Goal: Transaction & Acquisition: Purchase product/service

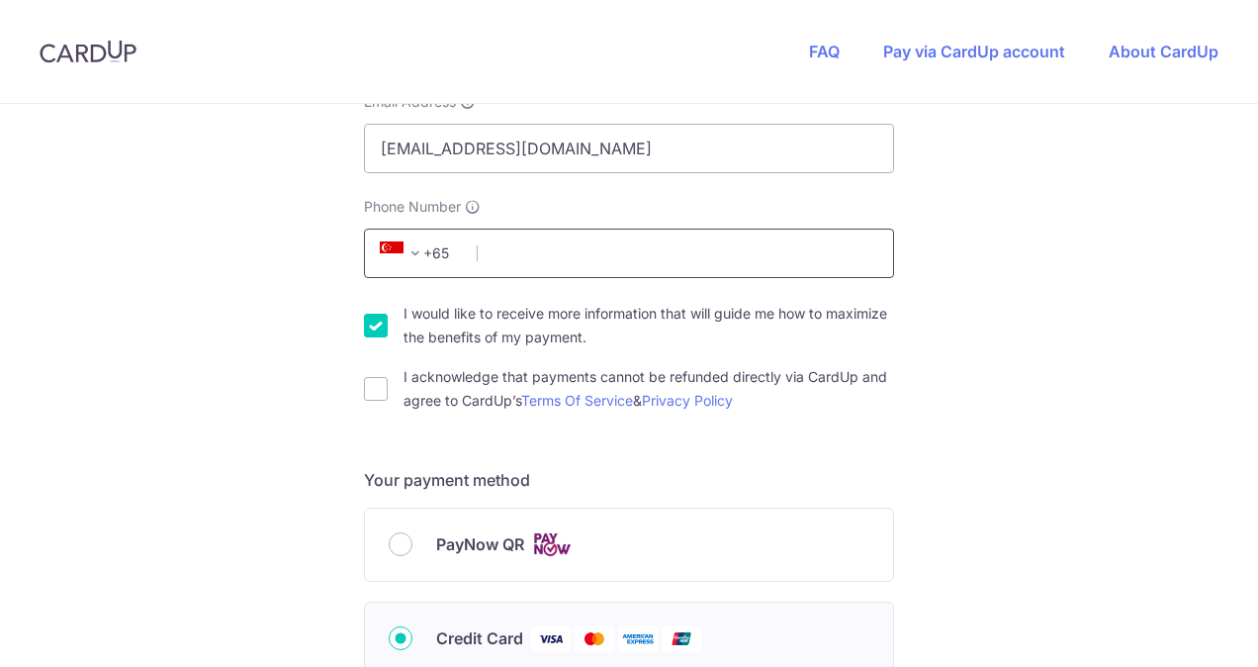
click at [596, 246] on input "Phone Number" at bounding box center [629, 253] width 530 height 49
click at [690, 252] on input "Phone Number" at bounding box center [629, 253] width 530 height 49
type input "89001748"
click at [372, 325] on input "I would like to receive more information that will guide me how to maximize the…" at bounding box center [376, 326] width 24 height 24
checkbox input "false"
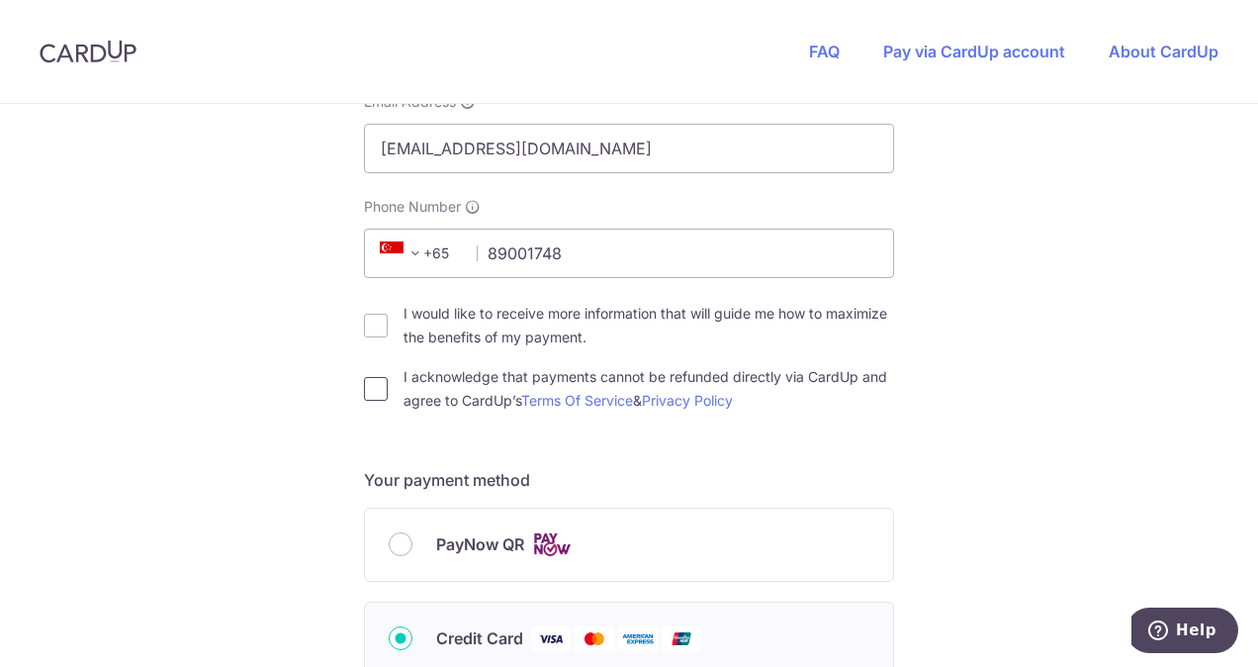
click at [371, 384] on input "I acknowledge that payments cannot be refunded directly via CardUp and agree to…" at bounding box center [376, 389] width 24 height 24
checkbox input "true"
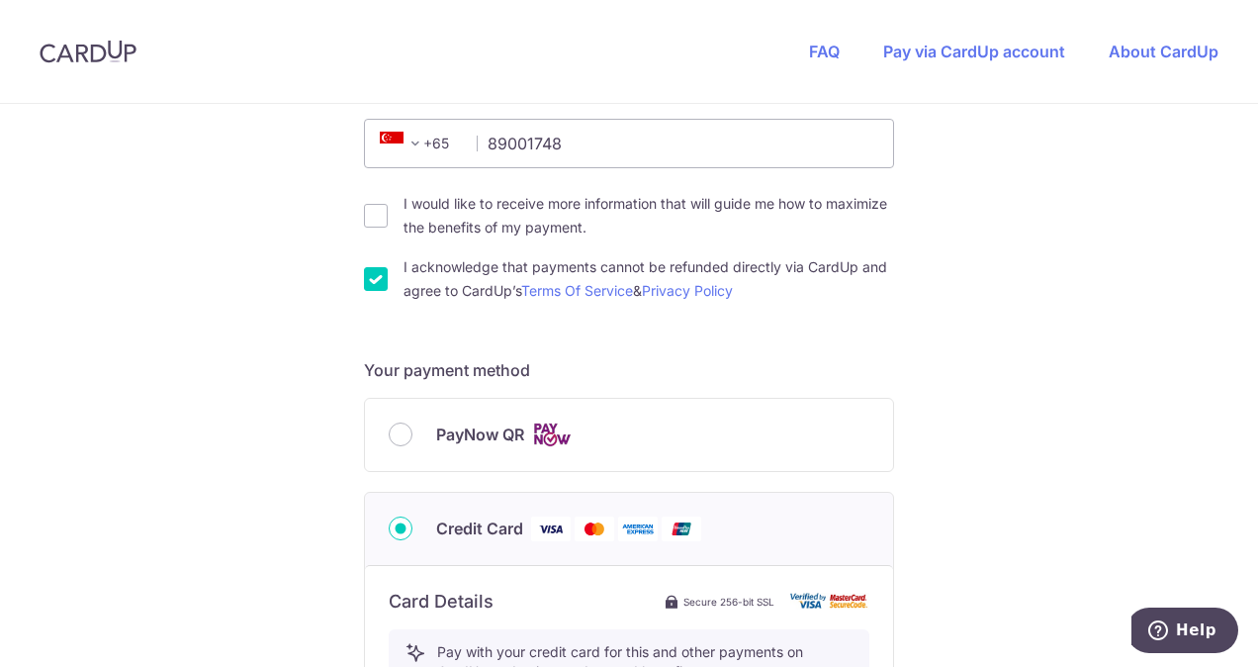
scroll to position [692, 0]
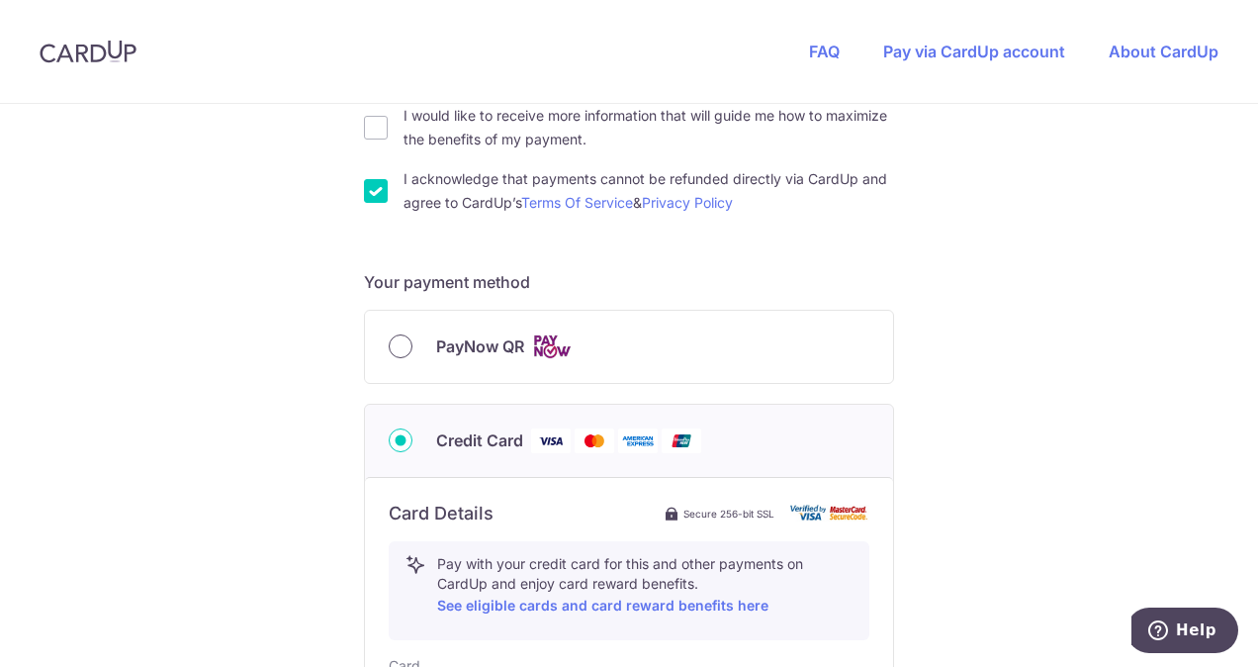
click at [392, 344] on input "PayNow QR" at bounding box center [401, 346] width 24 height 24
radio input "true"
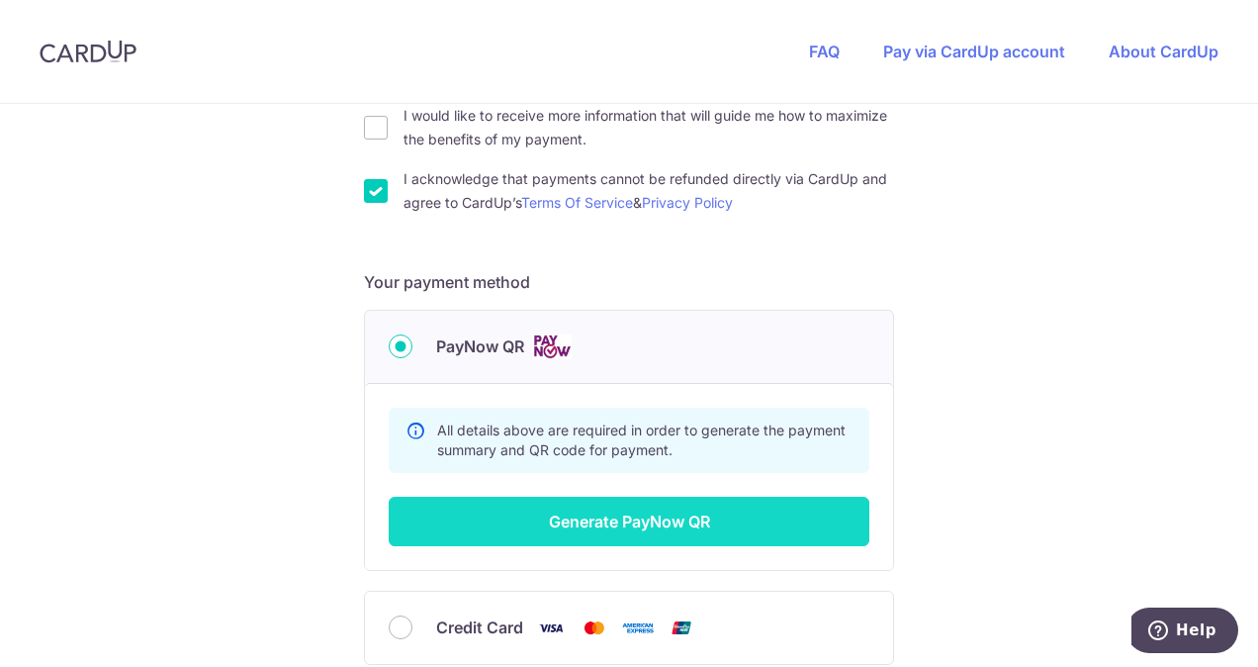
click at [576, 523] on button "Generate PayNow QR" at bounding box center [629, 521] width 481 height 49
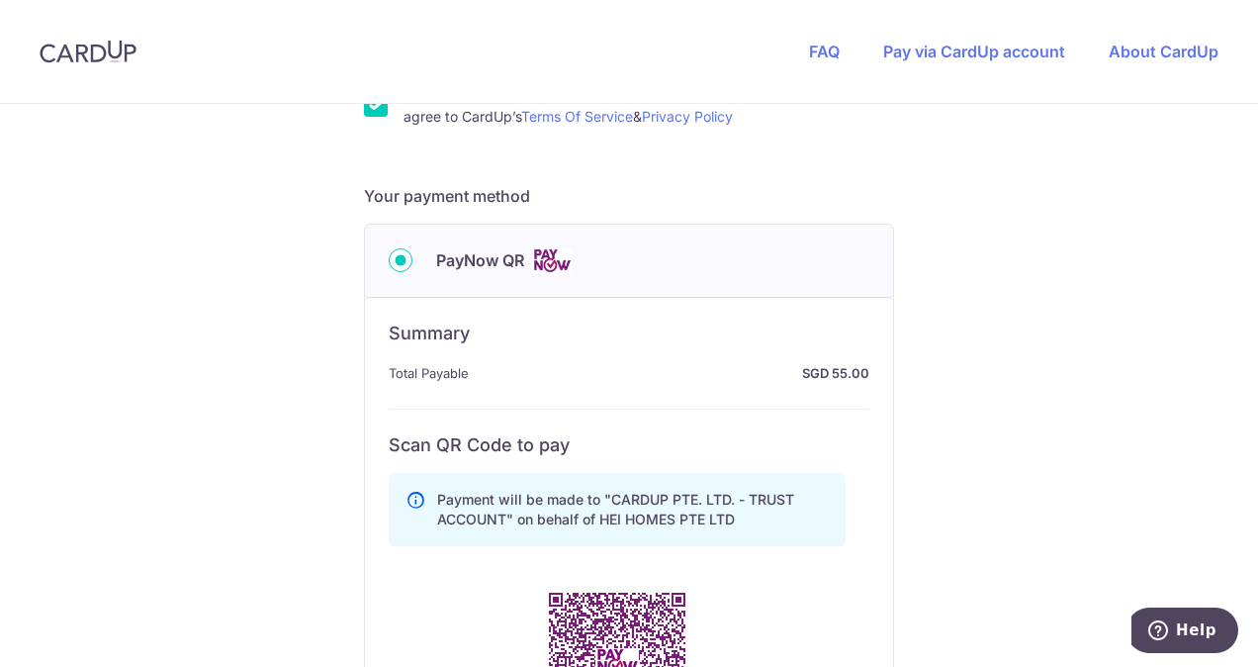
scroll to position [989, 0]
